Goal: Task Accomplishment & Management: Manage account settings

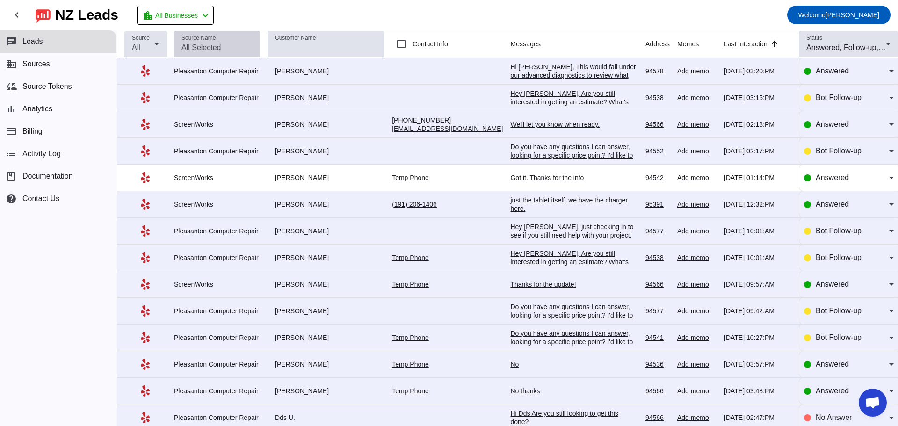
click at [222, 46] on input "Source Name" at bounding box center [217, 47] width 71 height 11
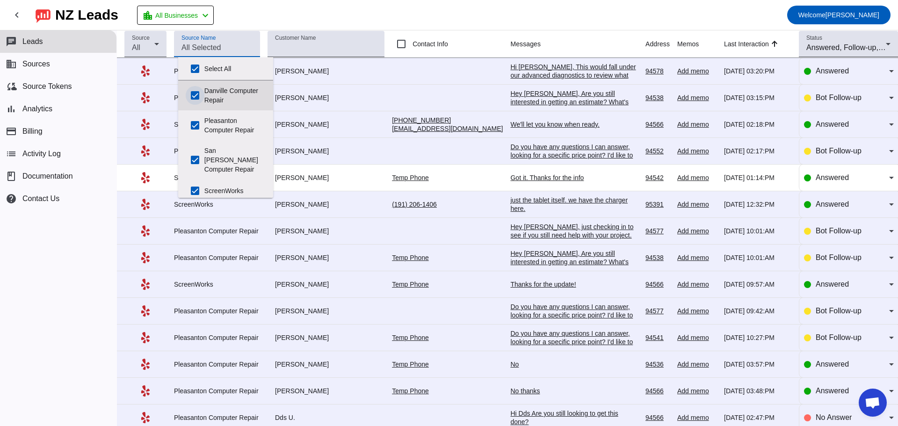
click at [196, 92] on input "Danville Computer Repair" at bounding box center [195, 95] width 19 height 19
checkbox input "false"
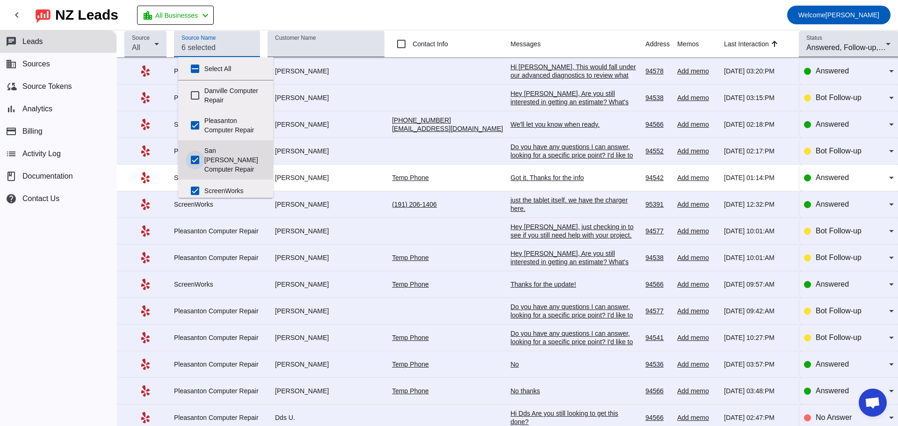
click at [193, 155] on input "San [PERSON_NAME] Computer Repair" at bounding box center [195, 160] width 19 height 19
checkbox input "false"
click at [389, 48] on th "Customer Name" at bounding box center [330, 44] width 124 height 28
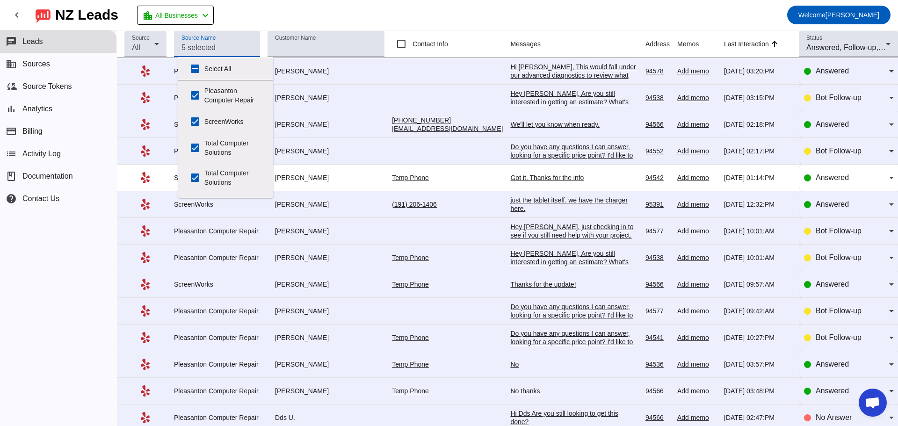
click at [211, 49] on input "Source Name" at bounding box center [217, 47] width 71 height 11
click at [161, 44] on icon at bounding box center [156, 43] width 11 height 11
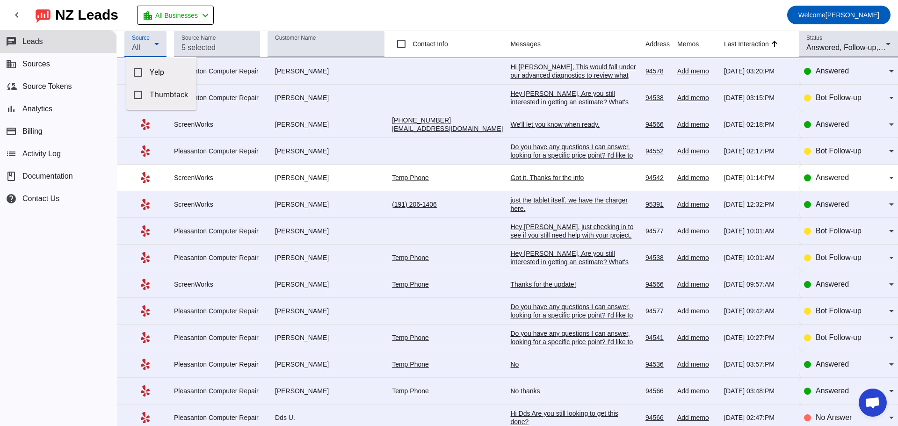
click at [238, 49] on div at bounding box center [449, 213] width 898 height 426
click at [161, 44] on icon at bounding box center [156, 43] width 11 height 11
click at [137, 69] on mat-pseudo-checkbox at bounding box center [138, 72] width 8 height 8
click at [236, 109] on div at bounding box center [449, 213] width 898 height 426
click at [217, 69] on div "Pleasanton Computer Repair" at bounding box center [217, 71] width 86 height 8
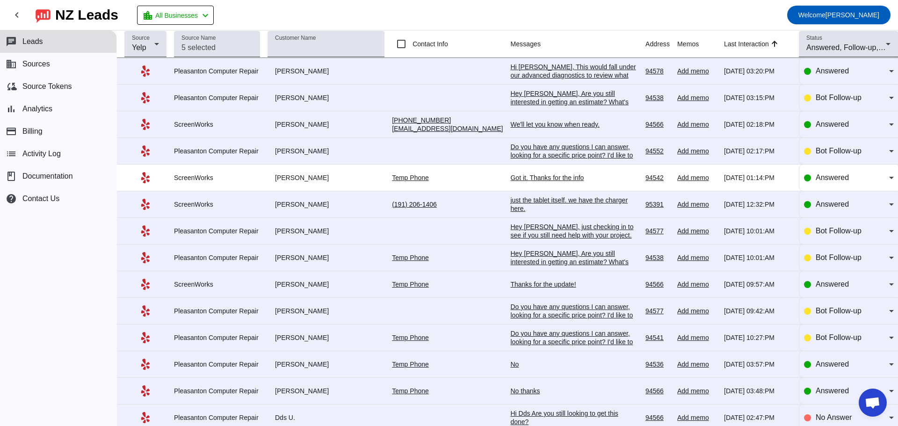
click at [511, 76] on div "Hi [PERSON_NAME], This would fall under our advanced diagnostics to review what…" at bounding box center [575, 84] width 128 height 42
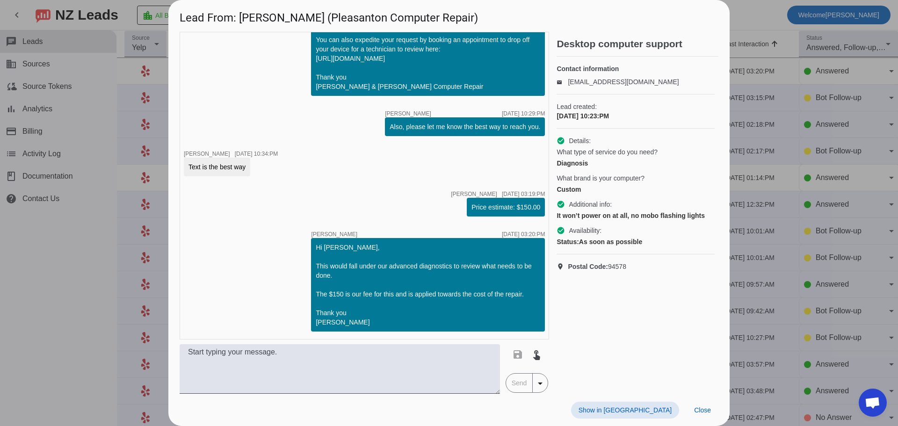
scroll to position [100, 0]
click at [710, 412] on span "Close" at bounding box center [702, 410] width 17 height 7
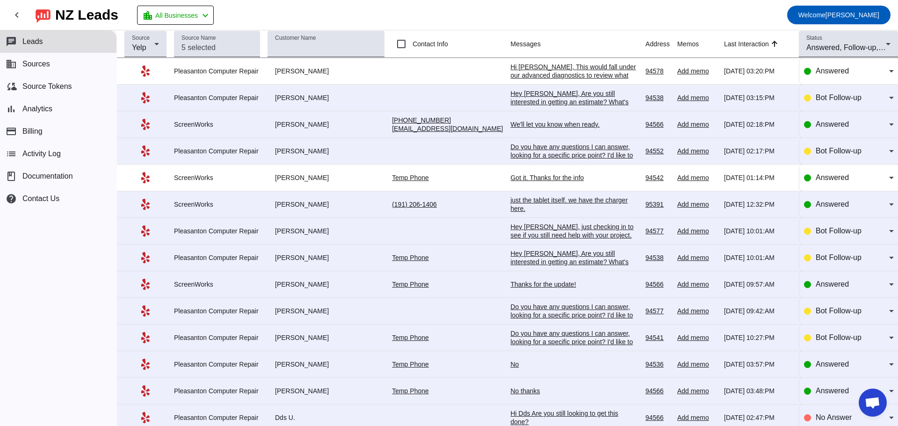
click at [511, 98] on div "Hey [PERSON_NAME], Are you still interested in getting an estimate? What's the …" at bounding box center [575, 110] width 128 height 42
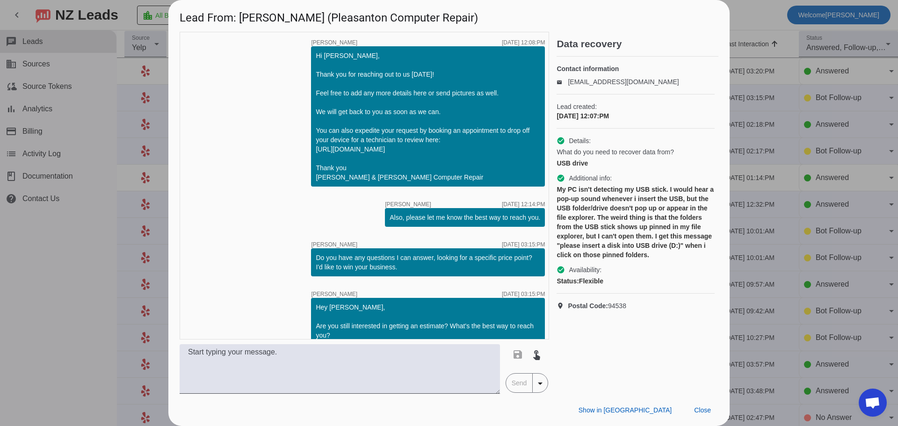
scroll to position [60, 0]
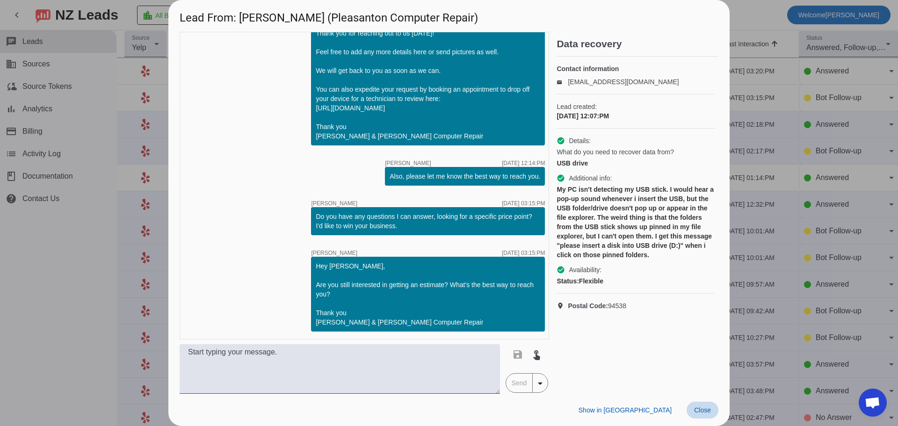
click at [708, 411] on span "Close" at bounding box center [702, 410] width 17 height 7
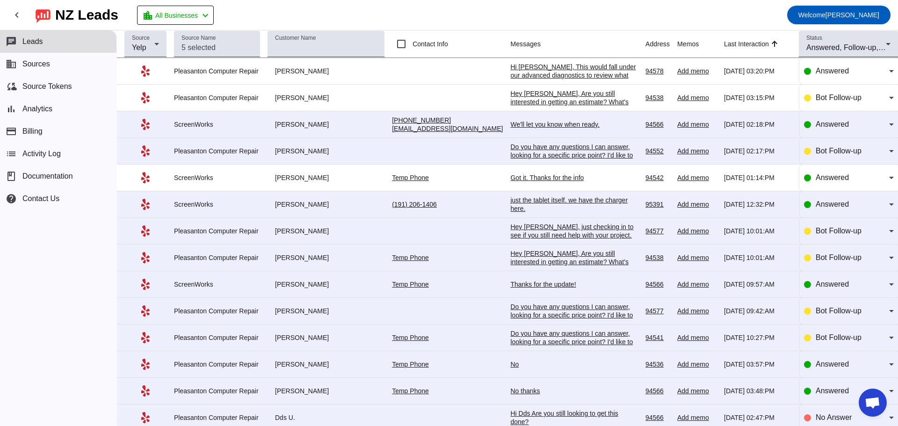
click at [534, 129] on div "We'll let you know when ready." at bounding box center [575, 124] width 128 height 8
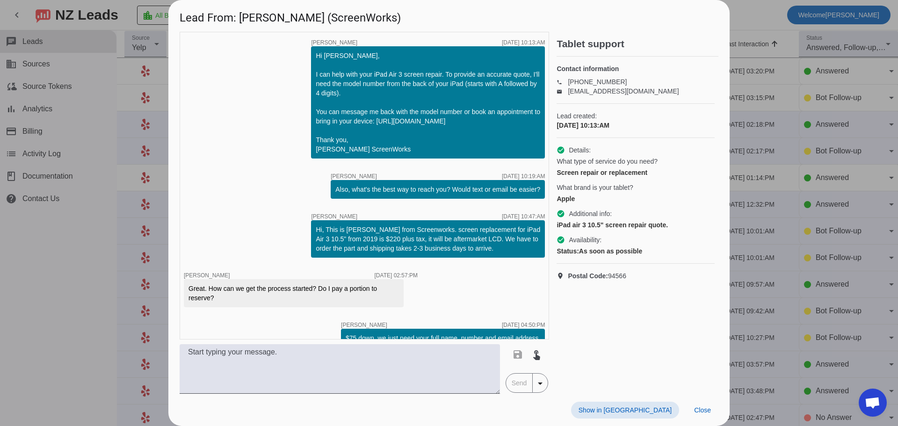
scroll to position [692, 0]
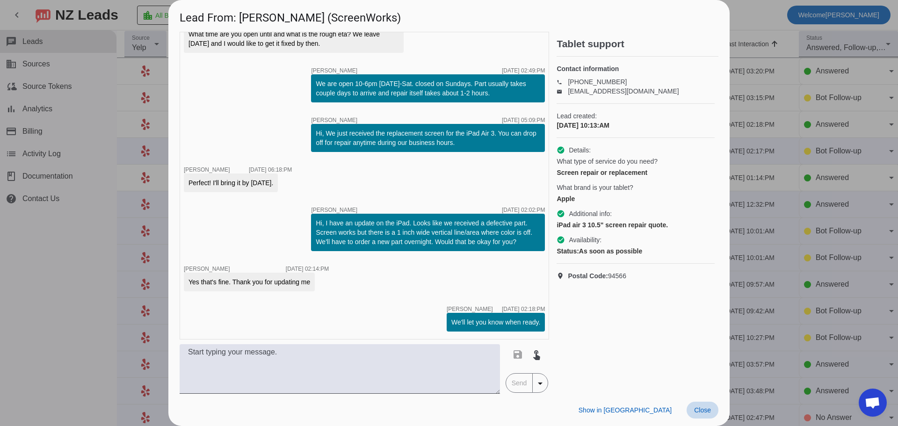
click at [697, 414] on span "Close" at bounding box center [702, 410] width 17 height 7
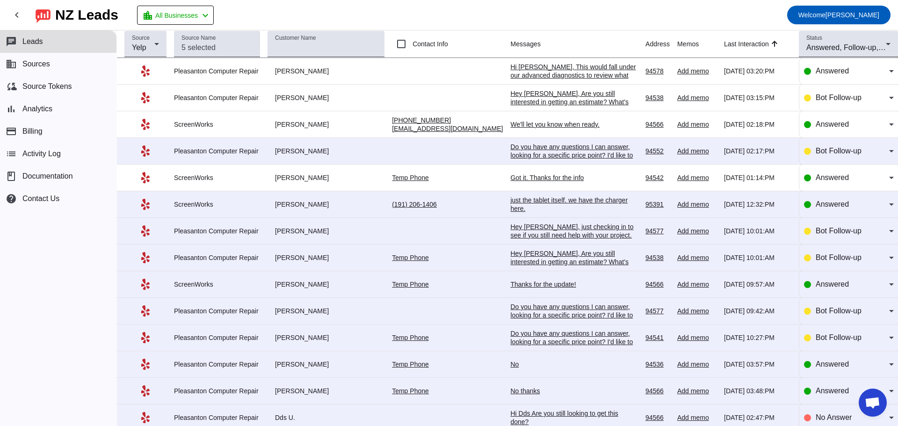
click at [520, 158] on div "Do you have any questions I can answer, looking for a specific price point? I'd…" at bounding box center [575, 155] width 128 height 25
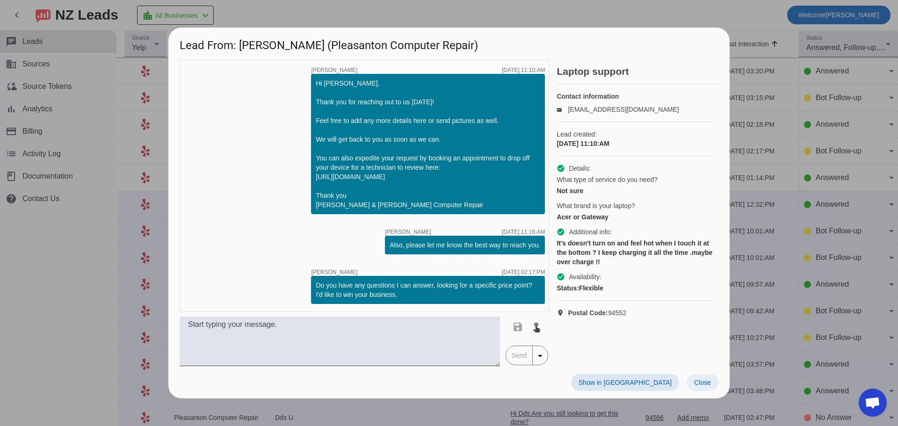
drag, startPoint x: 701, startPoint y: 386, endPoint x: 695, endPoint y: 375, distance: 12.4
click at [701, 386] on span "Close" at bounding box center [702, 382] width 17 height 7
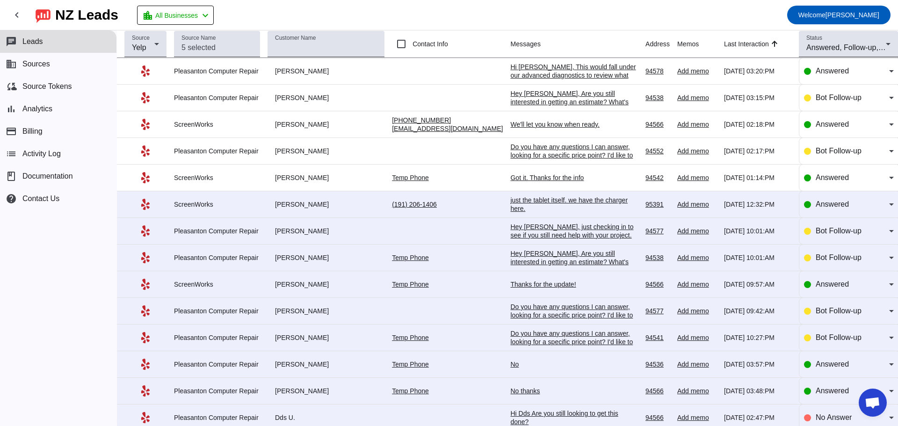
click at [416, 180] on link "Temp Phone" at bounding box center [410, 177] width 37 height 7
click at [511, 182] on div "Got it. Thanks for the info" at bounding box center [575, 178] width 128 height 8
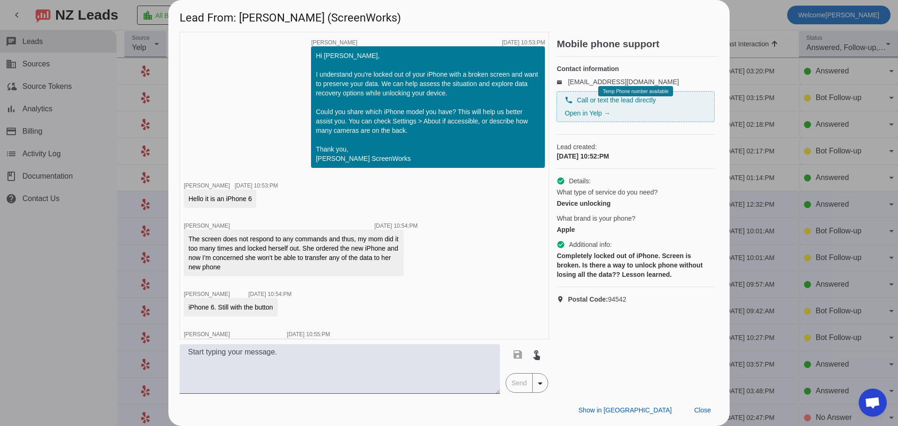
scroll to position [134, 0]
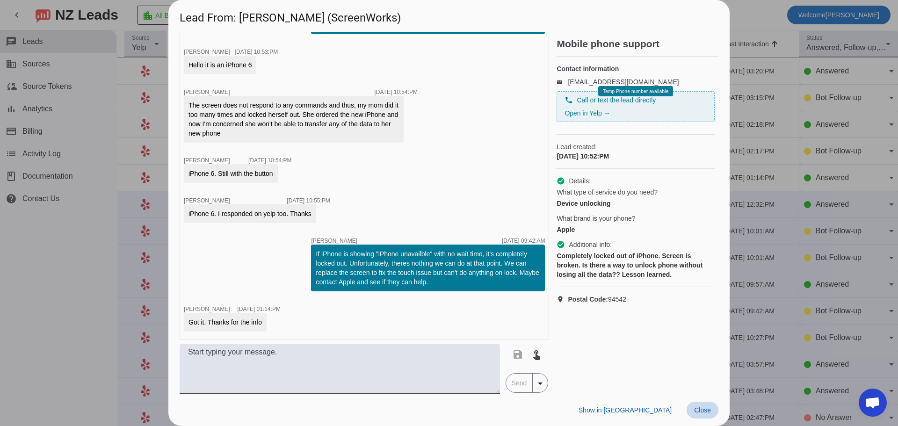
click at [703, 411] on span "Close" at bounding box center [702, 410] width 17 height 7
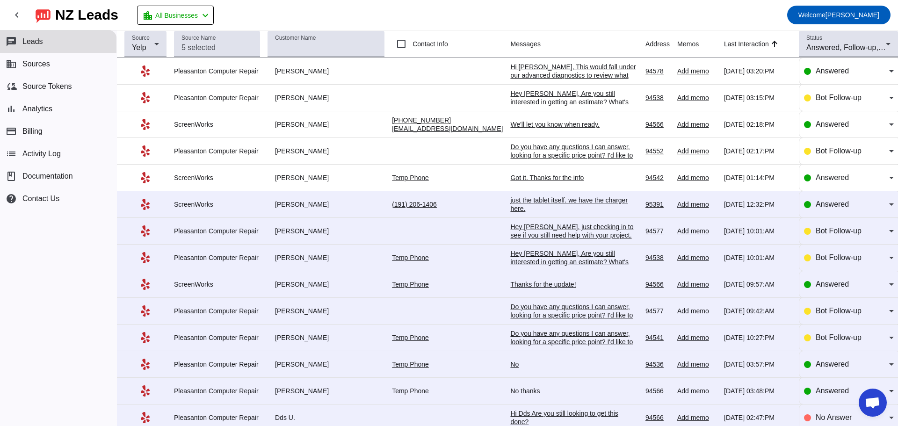
click at [517, 204] on div "just the tablet itself. we have the charger here." at bounding box center [575, 204] width 128 height 17
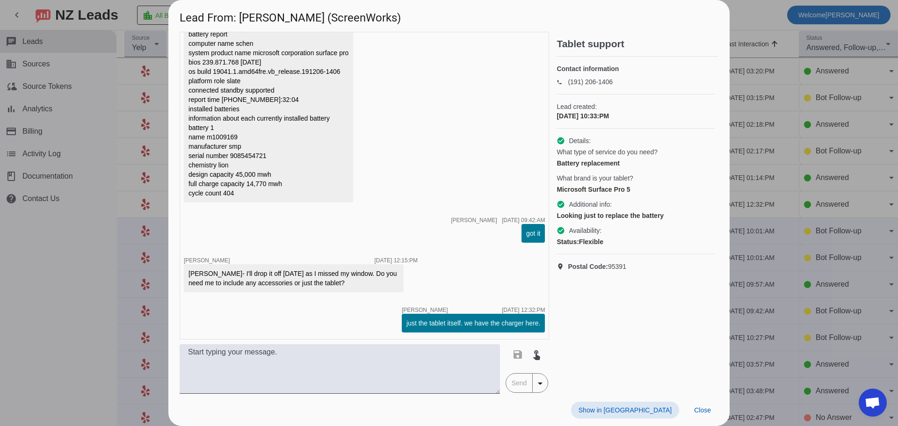
scroll to position [1072, 0]
click at [705, 412] on span "Close" at bounding box center [702, 410] width 17 height 7
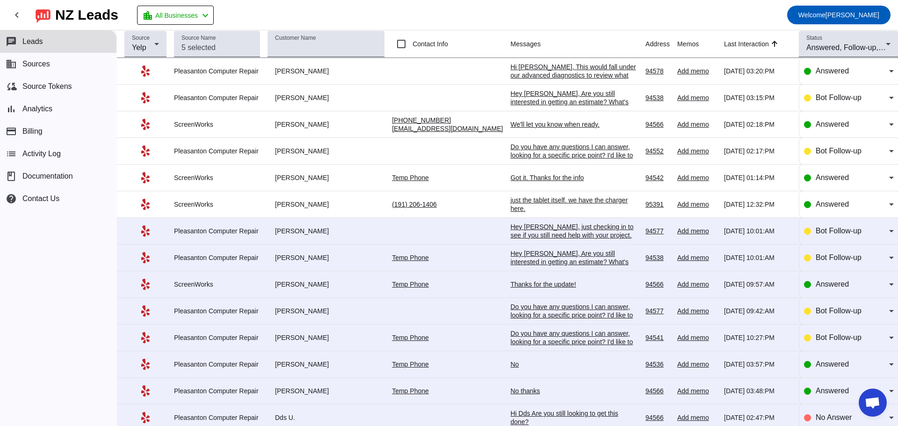
click at [518, 289] on div "Thanks for the update!" at bounding box center [575, 284] width 128 height 8
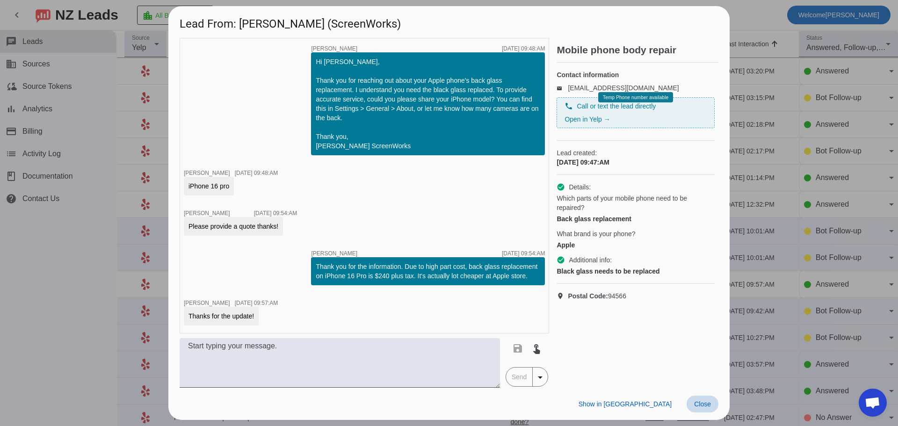
click at [712, 408] on span at bounding box center [703, 404] width 32 height 17
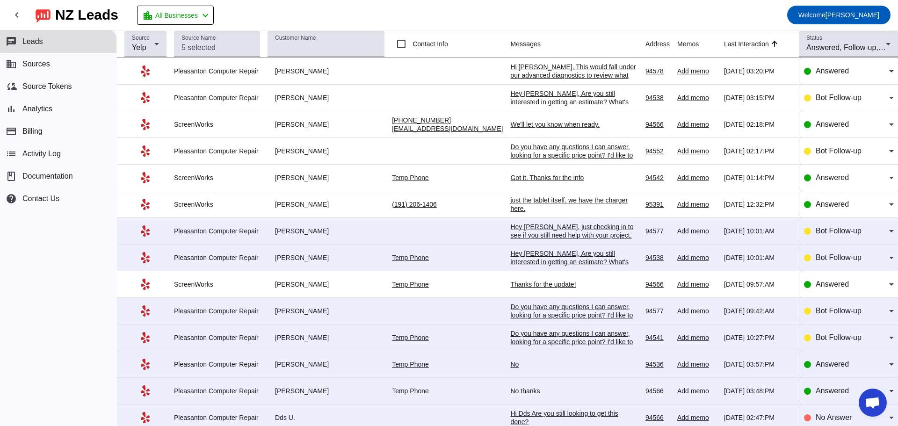
click at [511, 369] on div "No" at bounding box center [575, 364] width 128 height 8
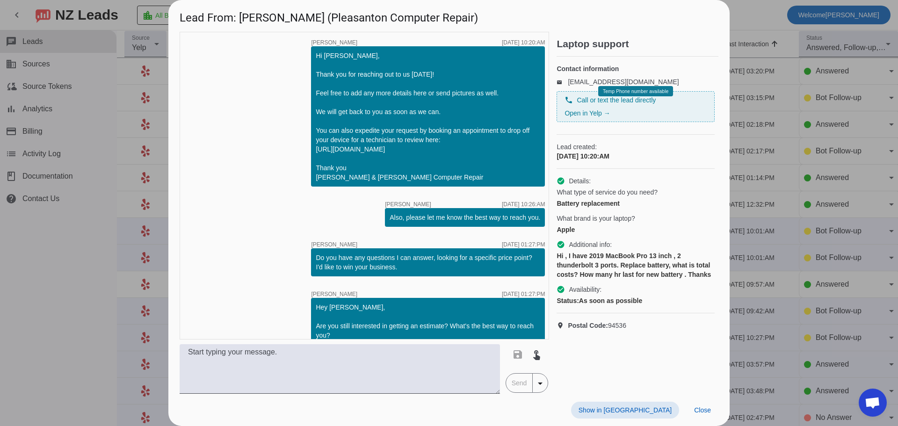
scroll to position [100, 0]
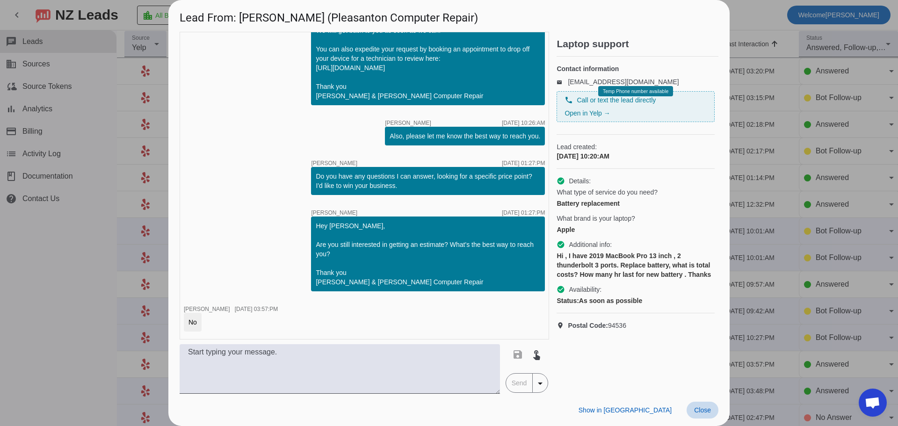
click at [701, 413] on span "Close" at bounding box center [702, 410] width 17 height 7
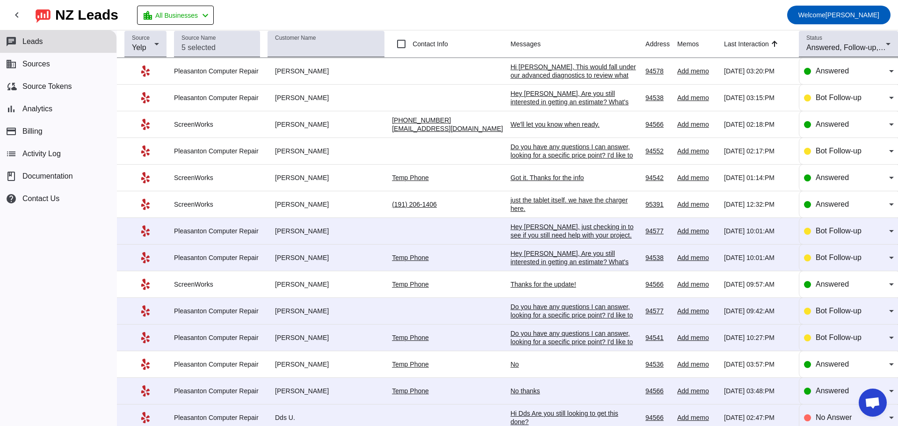
click at [511, 395] on div "No thanks" at bounding box center [575, 391] width 128 height 8
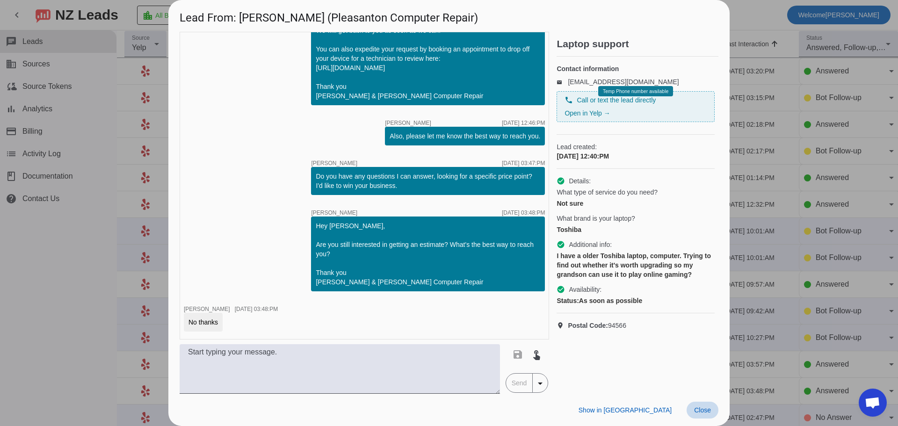
click at [703, 412] on span "Close" at bounding box center [702, 410] width 17 height 7
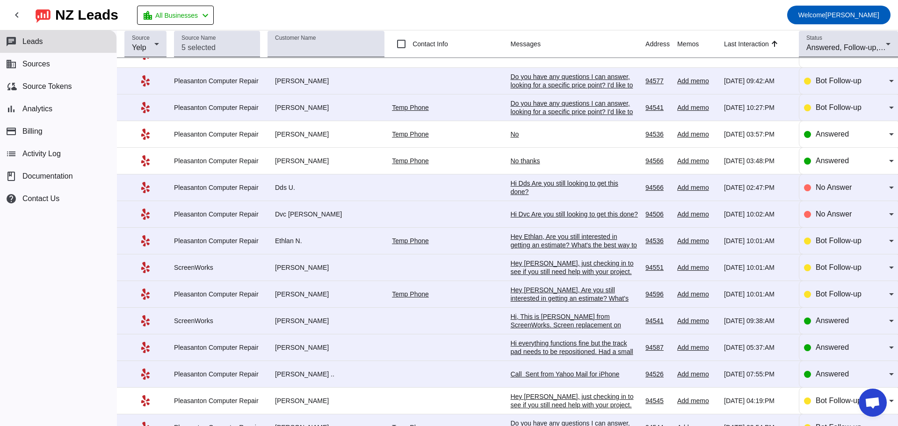
scroll to position [234, 0]
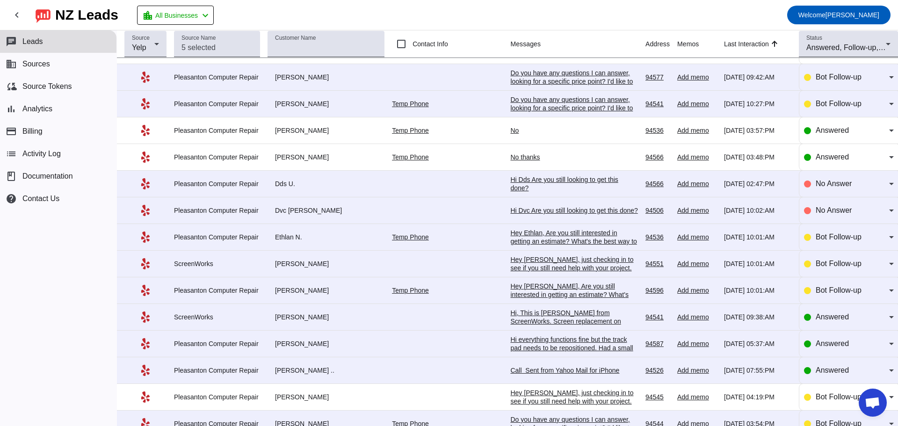
click at [511, 324] on div "Hi, This is [PERSON_NAME] from ScreenWorks. Screen replacement on Galaxy Note 2…" at bounding box center [575, 334] width 128 height 51
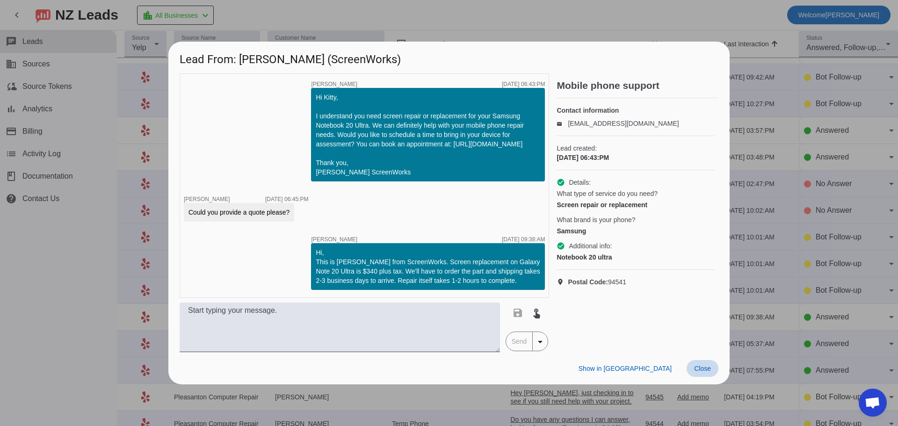
click at [701, 372] on span "Close" at bounding box center [702, 368] width 17 height 7
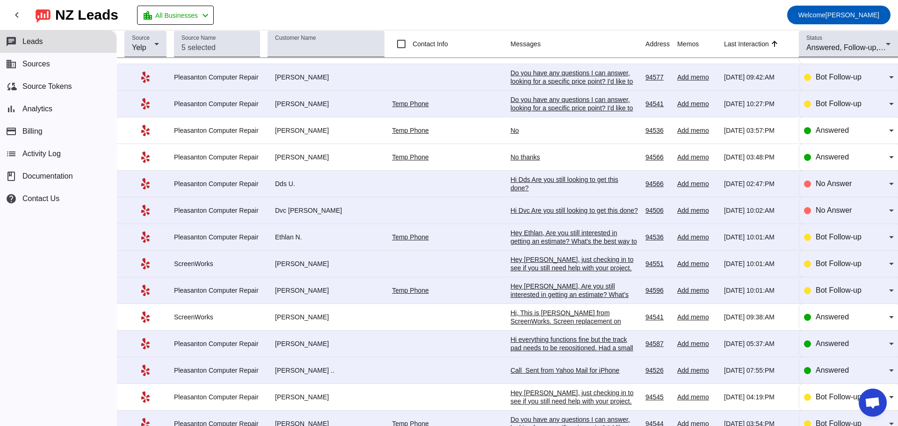
click at [540, 352] on div "Hi everything functions fine but the track pad needs to be repositioned. Had a …" at bounding box center [575, 357] width 128 height 42
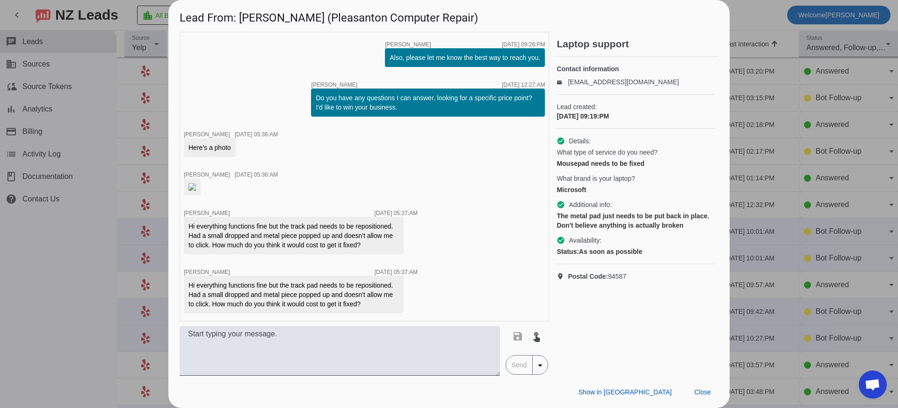
scroll to position [255, 0]
click at [697, 393] on span "Close" at bounding box center [702, 391] width 17 height 7
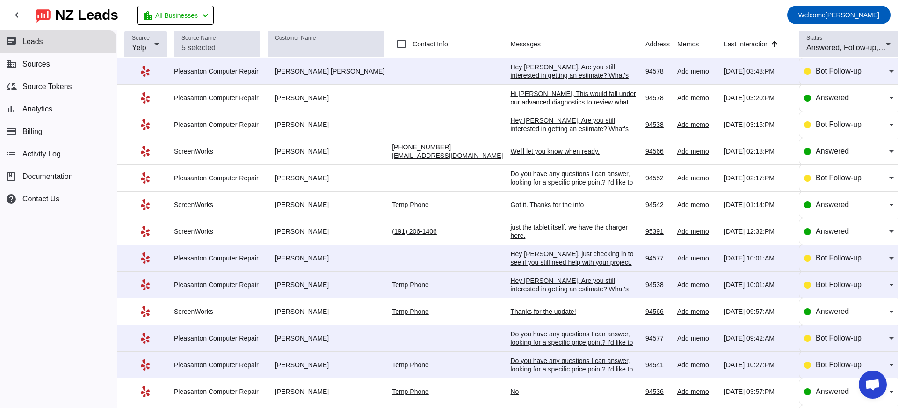
click at [513, 312] on div "Thanks for the update!" at bounding box center [575, 311] width 128 height 8
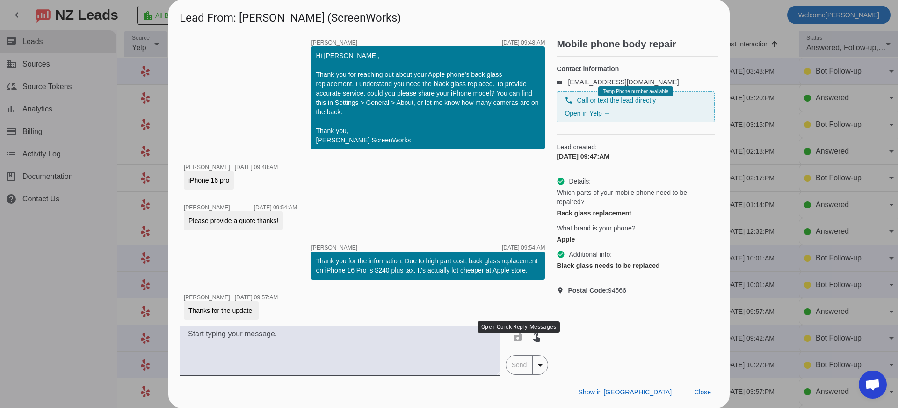
scroll to position [16, 0]
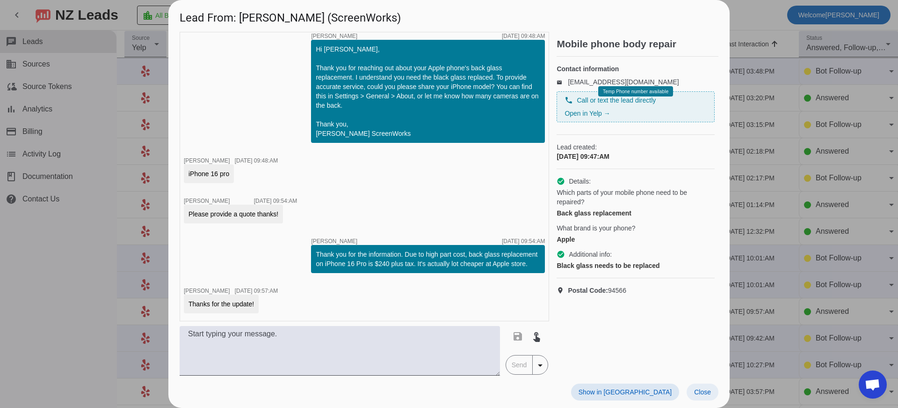
click at [706, 392] on span "Close" at bounding box center [702, 391] width 17 height 7
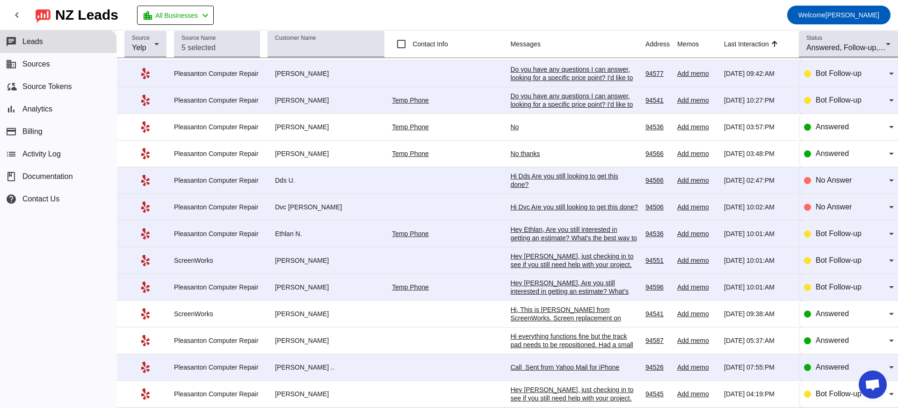
scroll to position [281, 0]
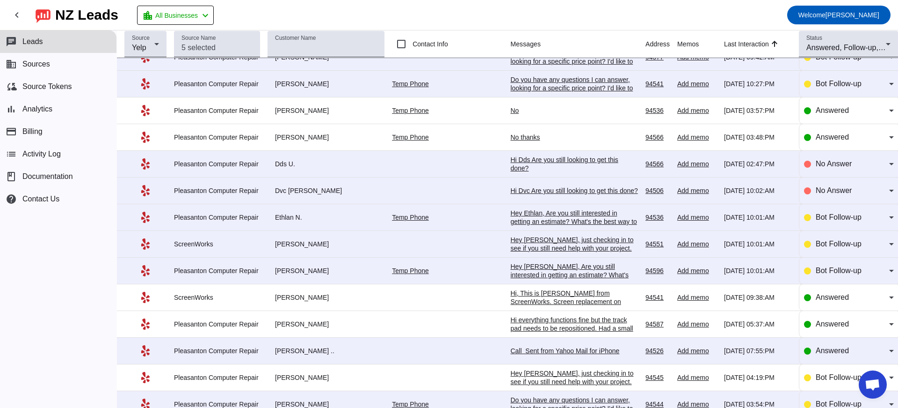
click at [511, 355] on div "Call Sent from Yahoo Mail for iPhone" at bounding box center [575, 350] width 128 height 8
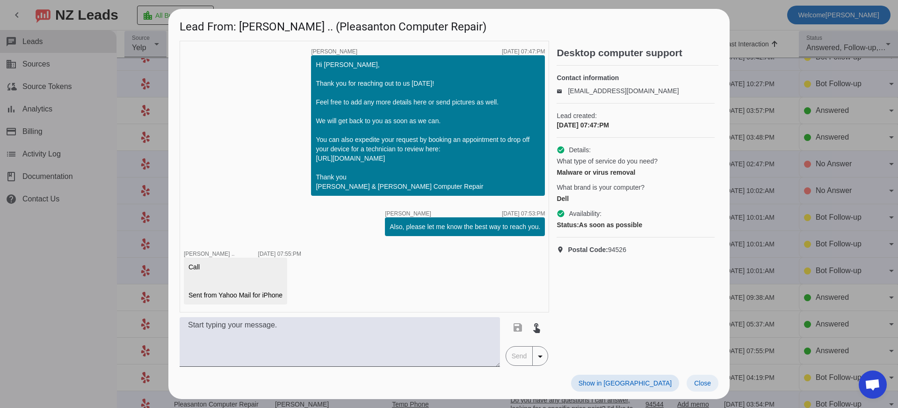
click at [705, 387] on span "Close" at bounding box center [702, 382] width 17 height 7
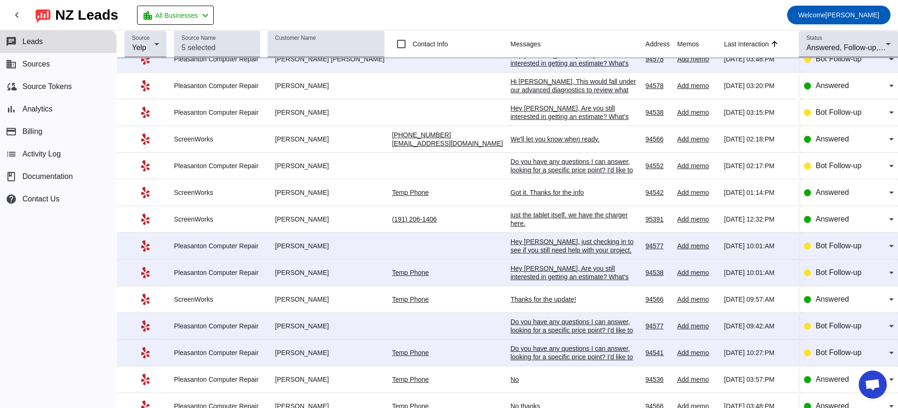
scroll to position [0, 0]
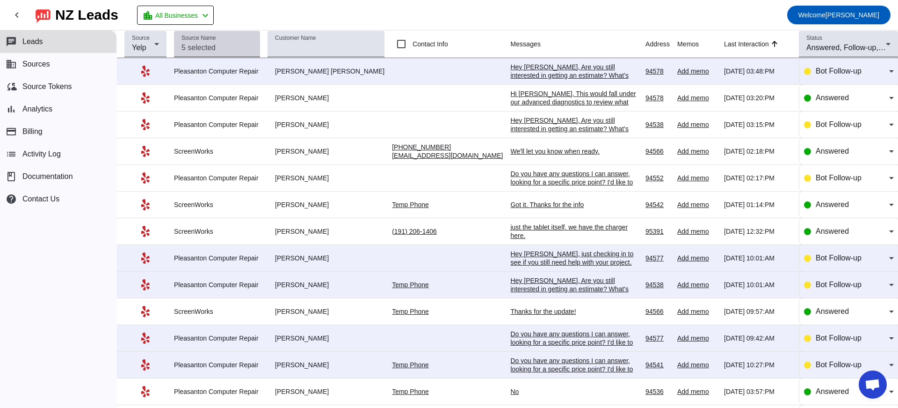
click at [204, 47] on input "Source Name" at bounding box center [217, 47] width 71 height 11
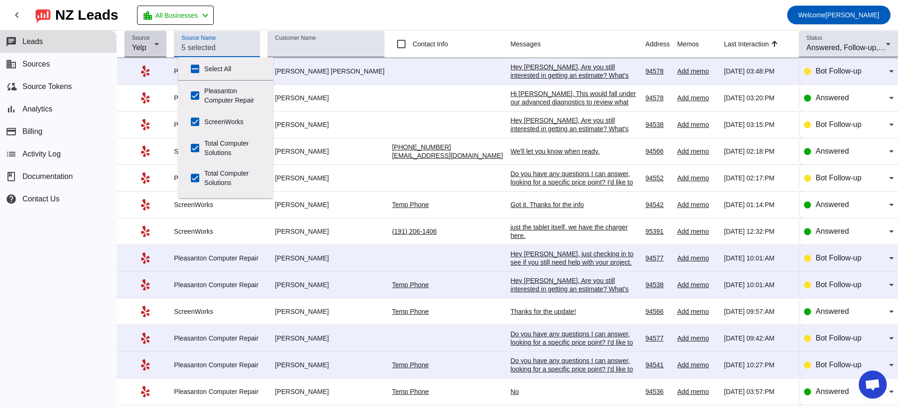
click at [159, 44] on icon at bounding box center [156, 44] width 5 height 2
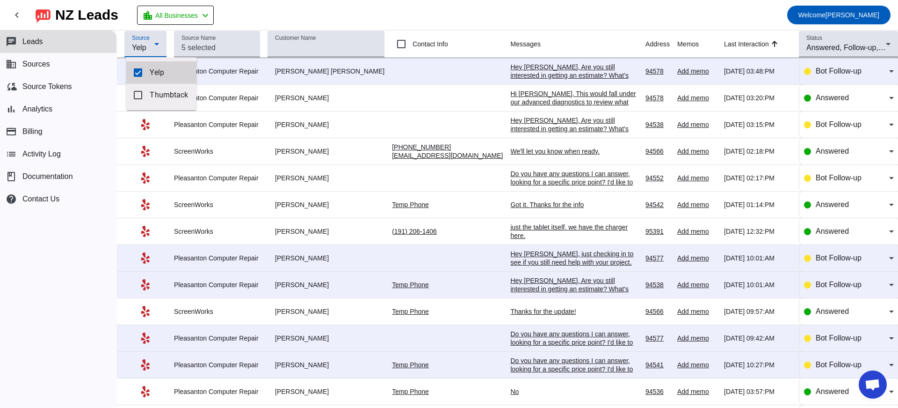
click at [153, 71] on span "Yelp" at bounding box center [169, 72] width 39 height 9
click at [136, 69] on mat-pseudo-checkbox at bounding box center [138, 72] width 8 height 8
click at [76, 253] on div at bounding box center [449, 204] width 898 height 408
